Goal: Task Accomplishment & Management: Manage account settings

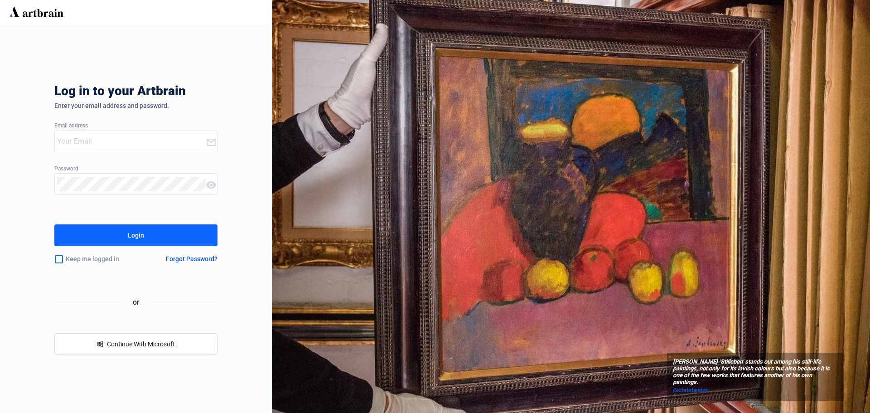
click at [107, 145] on input "email" at bounding box center [131, 141] width 149 height 15
type input "[EMAIL_ADDRESS][DOMAIN_NAME]"
click at [136, 236] on div "Login" at bounding box center [136, 235] width 16 height 15
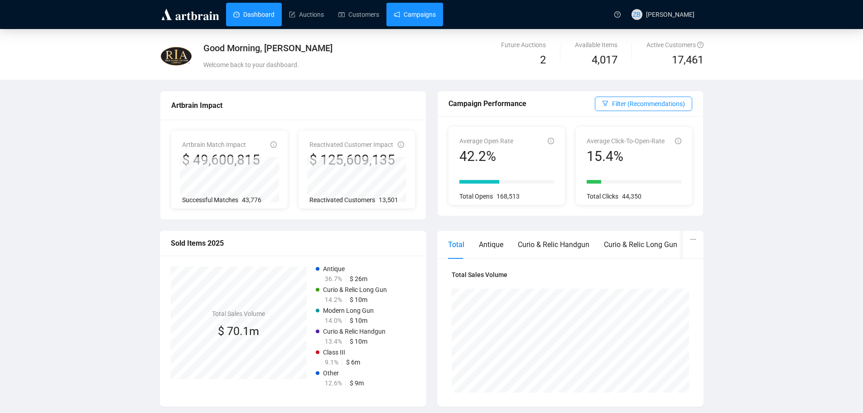
click at [407, 15] on link "Campaigns" at bounding box center [415, 15] width 42 height 24
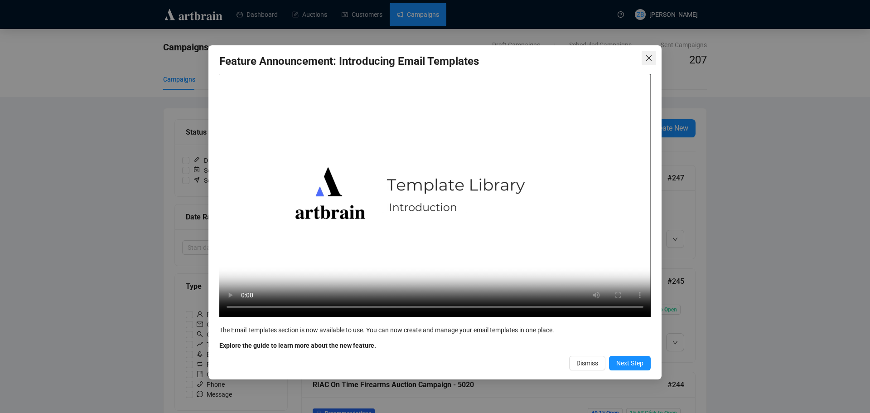
click at [652, 58] on icon "close" at bounding box center [648, 57] width 7 height 7
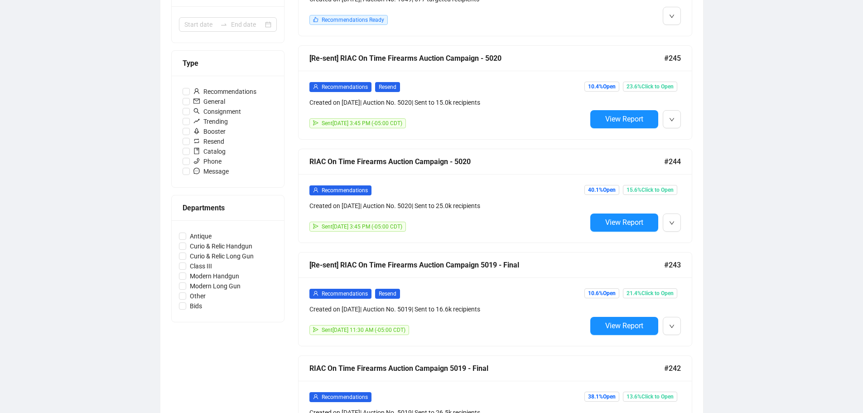
scroll to position [227, 0]
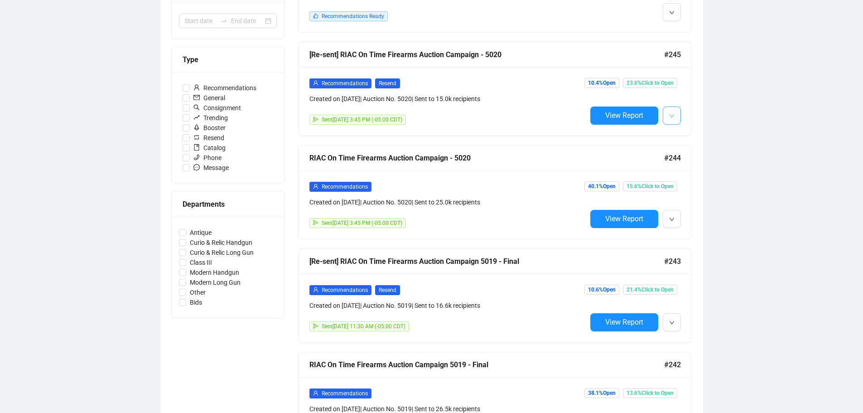
click at [676, 114] on button "button" at bounding box center [672, 116] width 18 height 18
click at [682, 134] on span "Edit" at bounding box center [686, 134] width 11 height 7
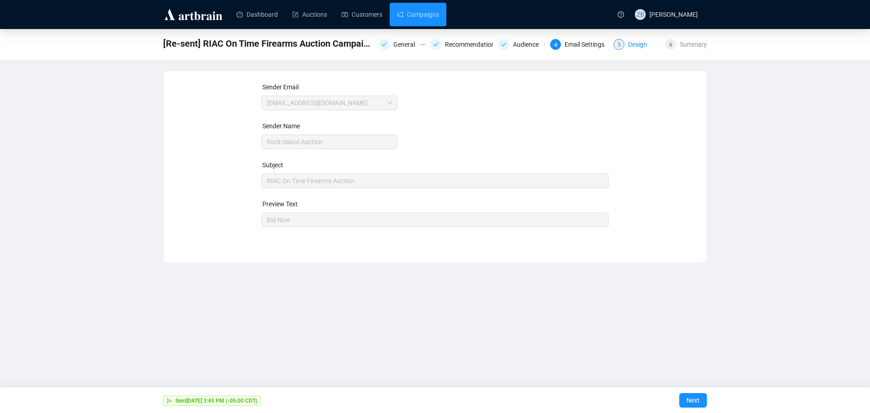
click at [630, 45] on div "Design" at bounding box center [640, 44] width 24 height 11
